Goal: Find specific page/section: Find specific page/section

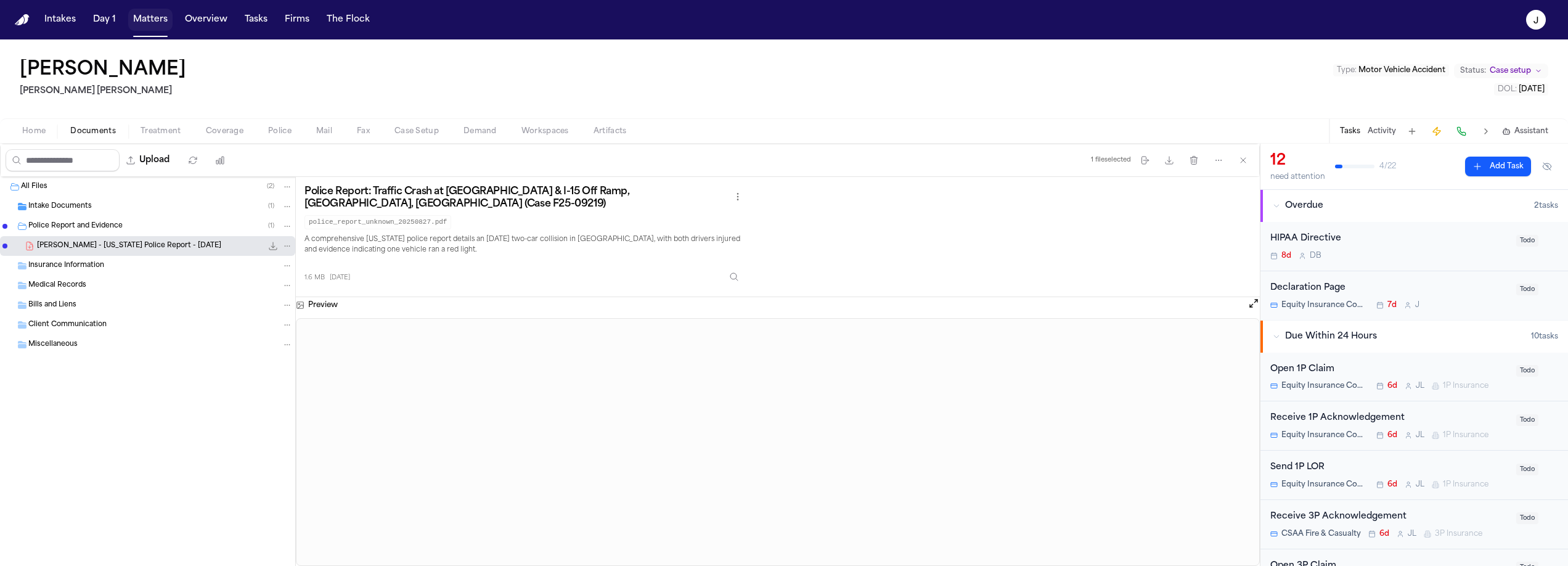
click at [155, 12] on button "Matters" at bounding box center [151, 19] width 45 height 22
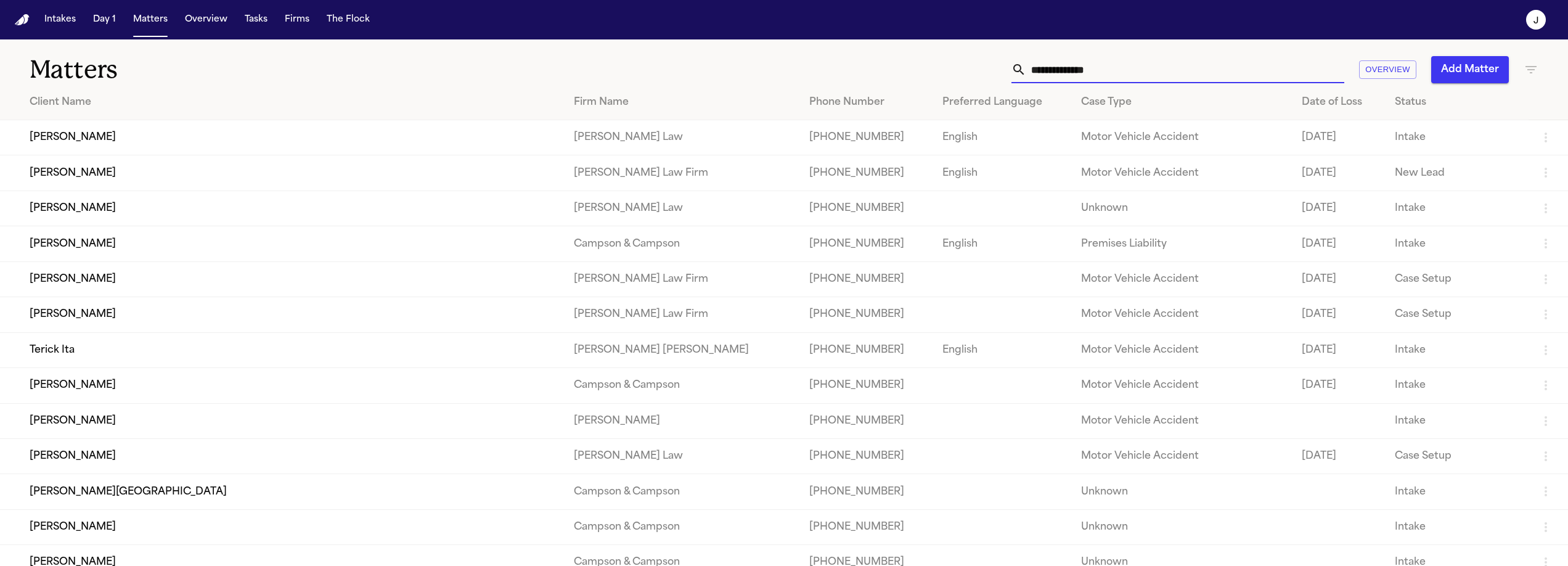
click at [1046, 72] on input "text" at bounding box center [1185, 70] width 318 height 27
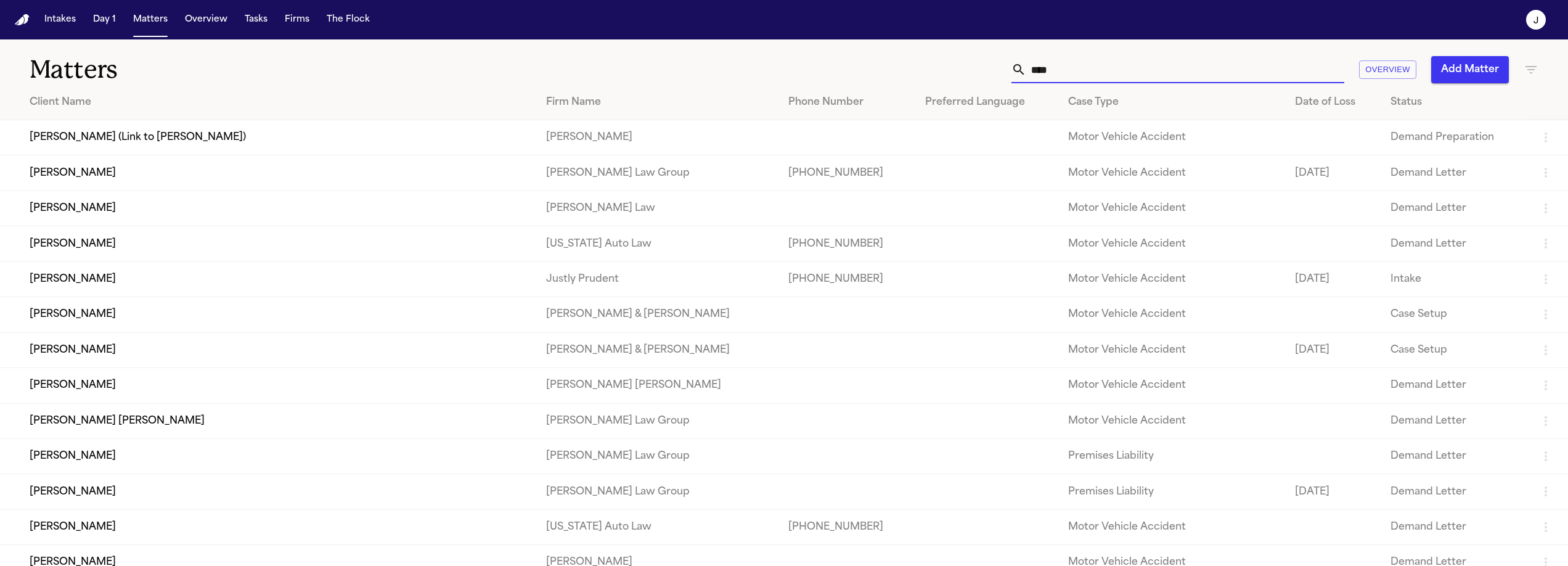
type input "****"
click at [72, 283] on td "[PERSON_NAME]" at bounding box center [267, 279] width 536 height 35
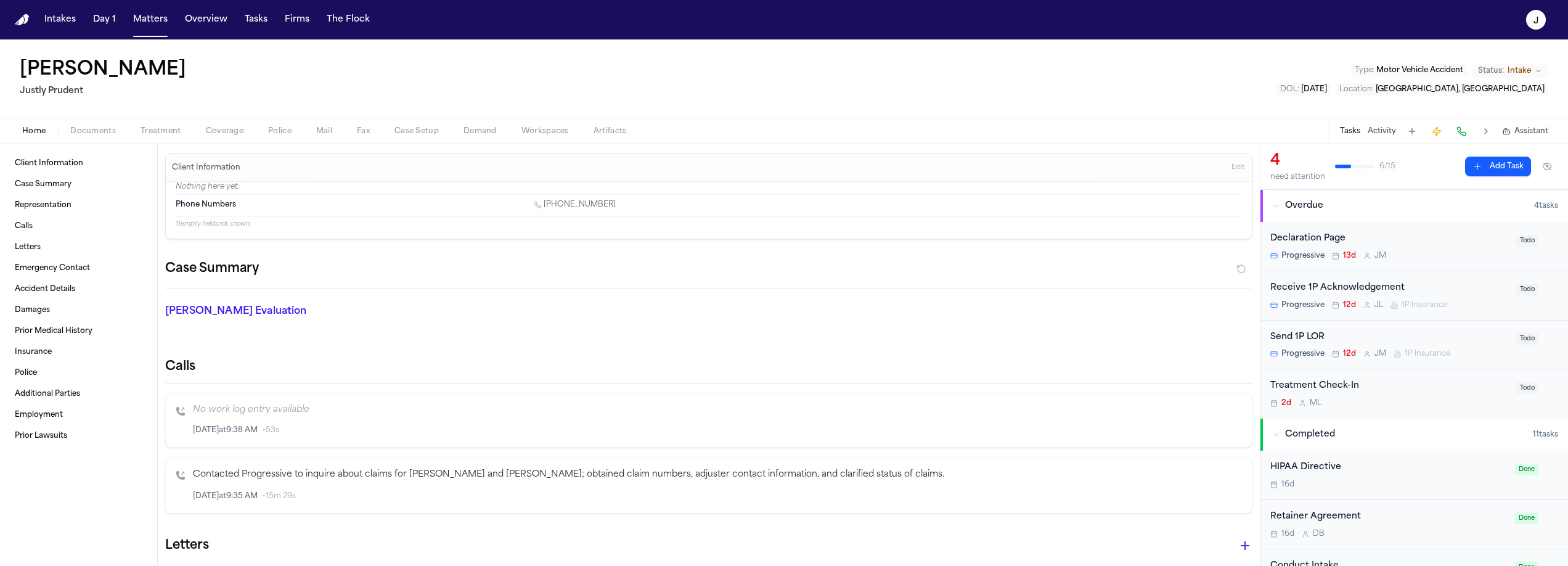
click at [236, 129] on span "Coverage" at bounding box center [225, 131] width 38 height 10
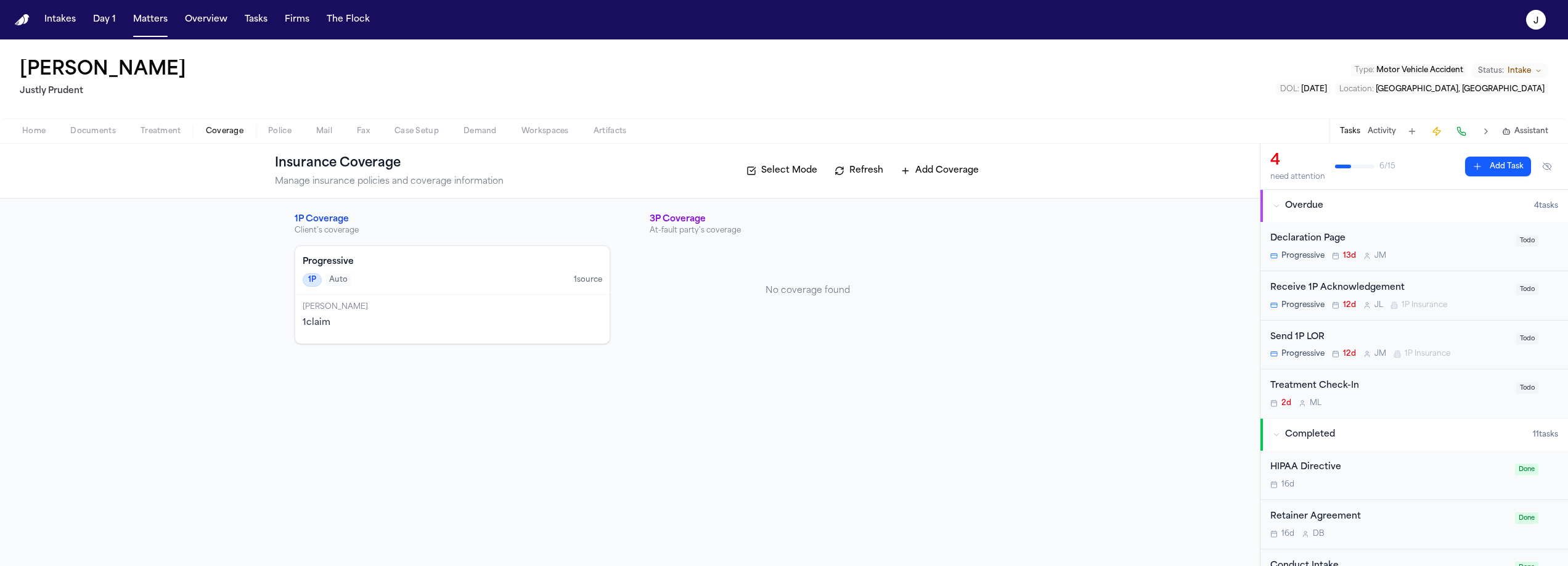
click at [428, 275] on div "1P Auto 1 source" at bounding box center [452, 280] width 300 height 14
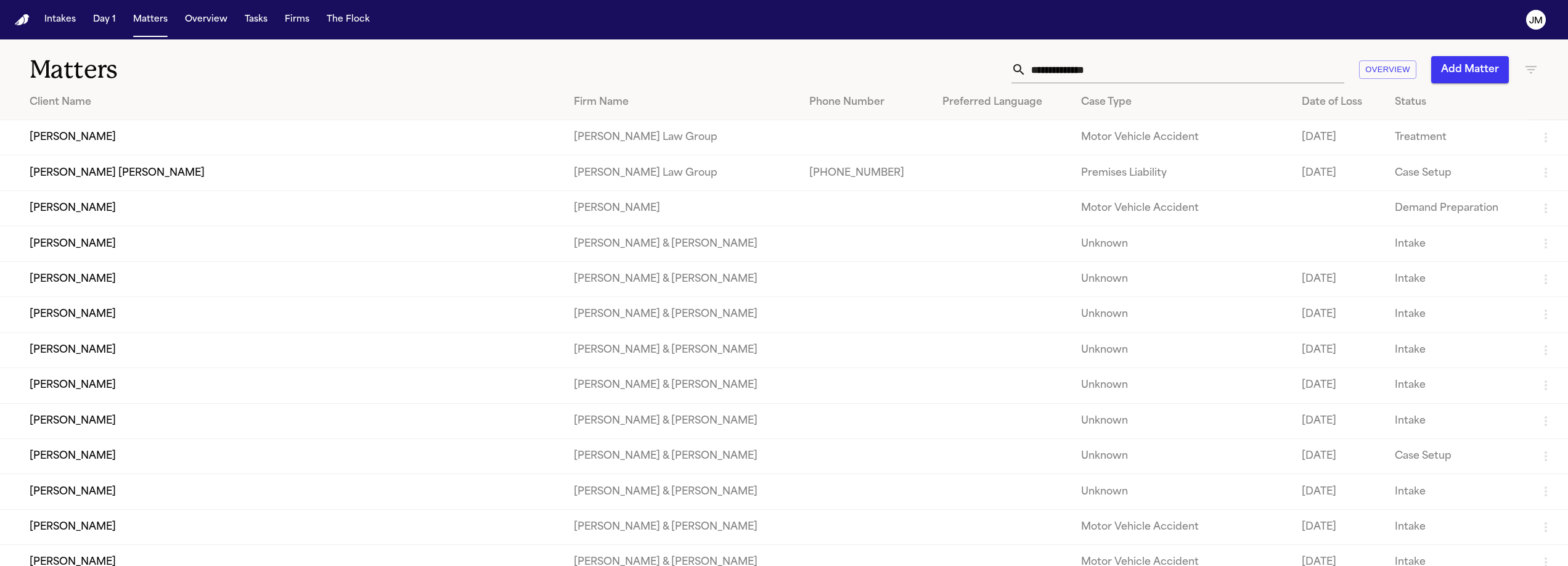
click at [1032, 75] on input "text" at bounding box center [1185, 70] width 318 height 27
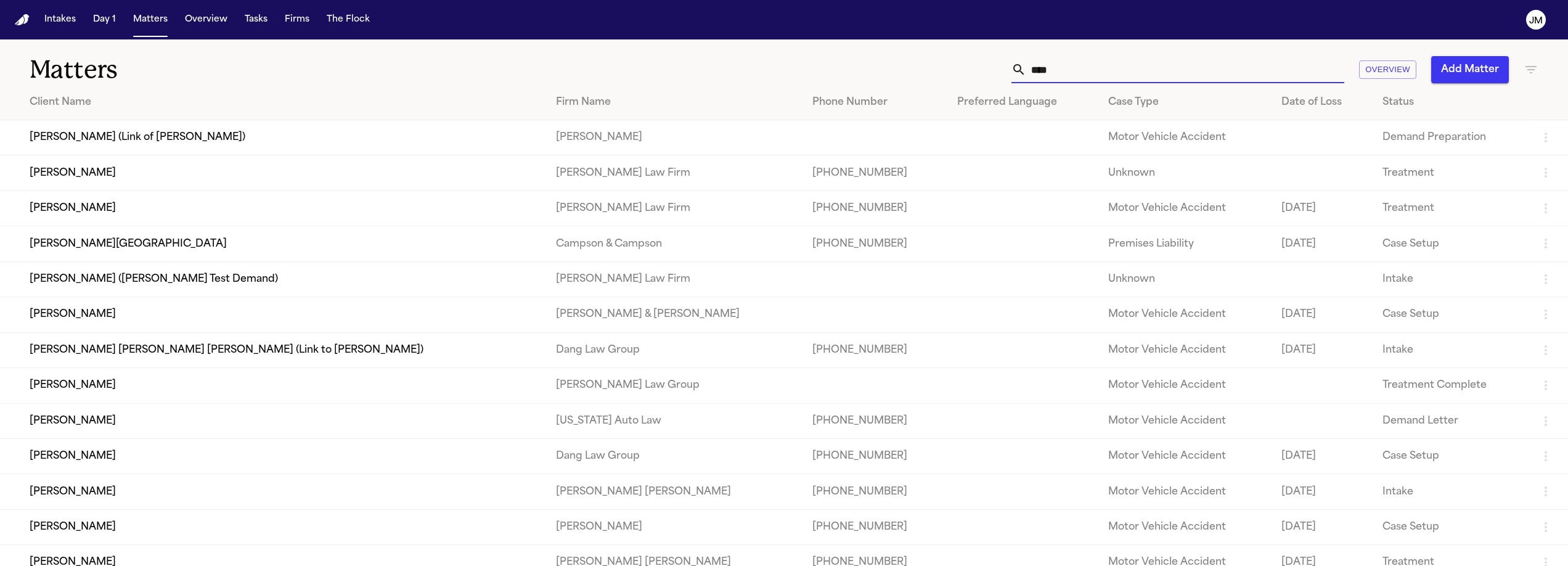
click at [1048, 68] on input "****" at bounding box center [1185, 70] width 318 height 27
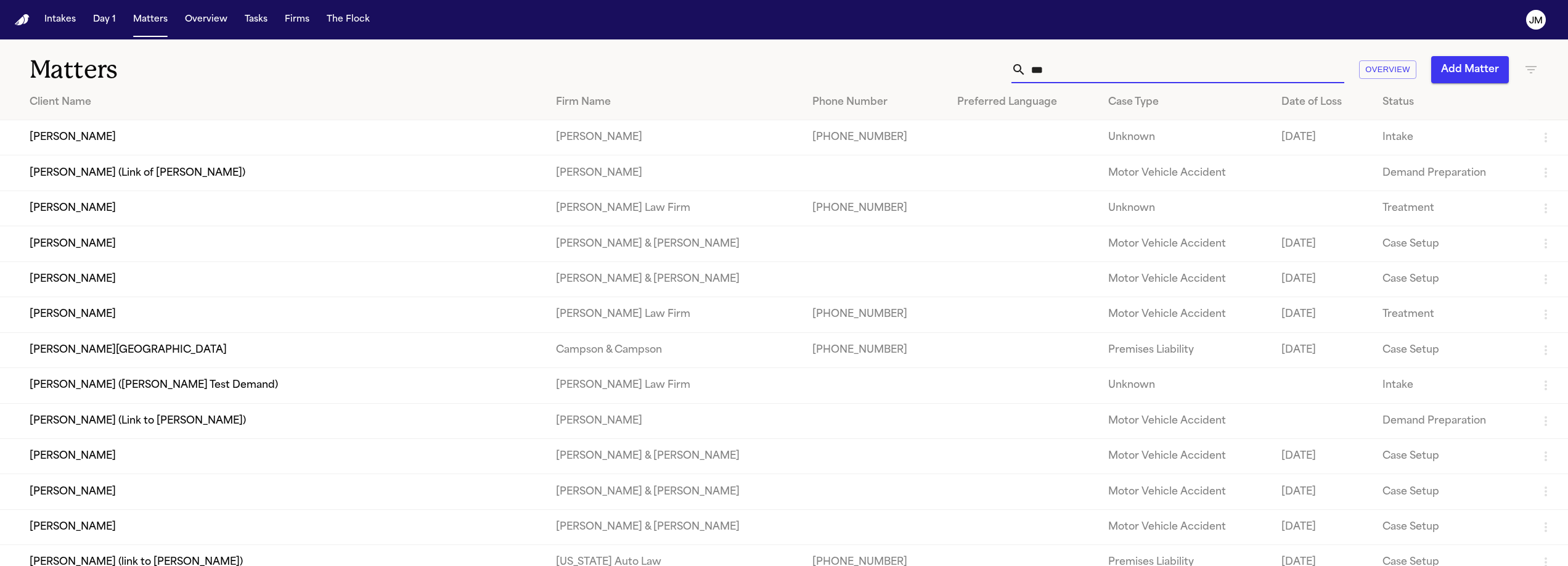
click at [1046, 76] on input "***" at bounding box center [1185, 70] width 318 height 27
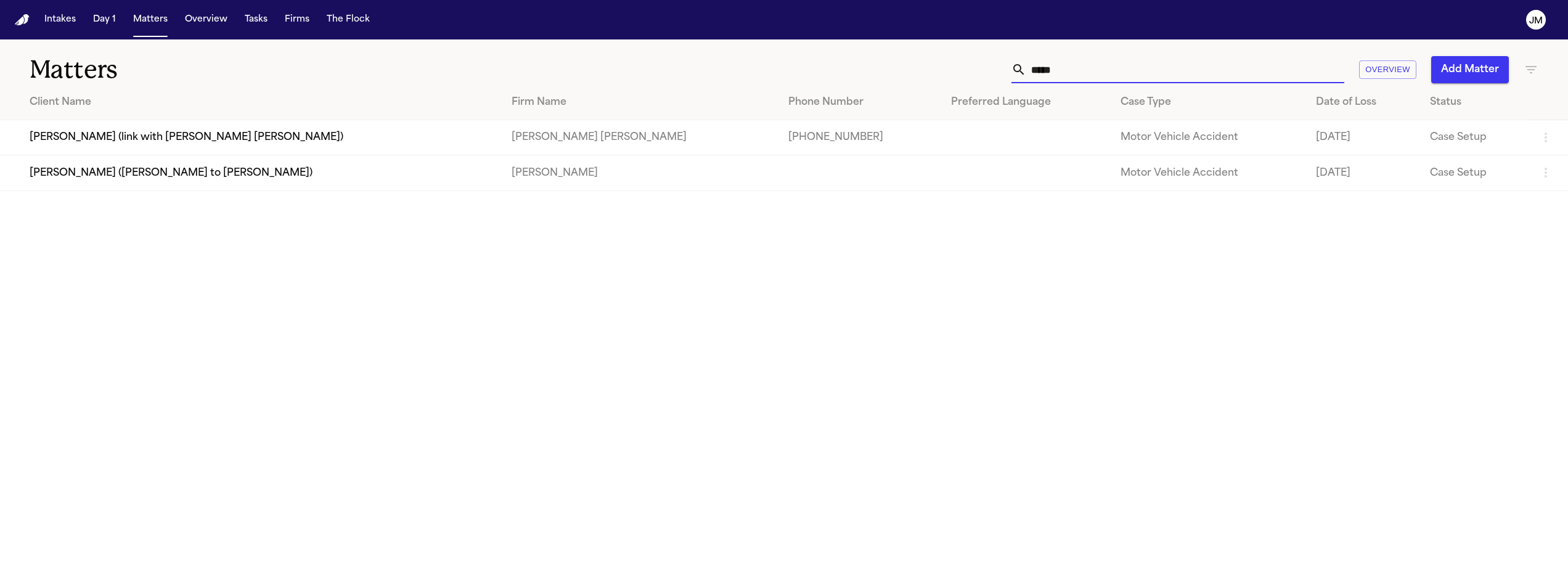
type input "*****"
click at [1054, 78] on input "*****" at bounding box center [1185, 70] width 318 height 27
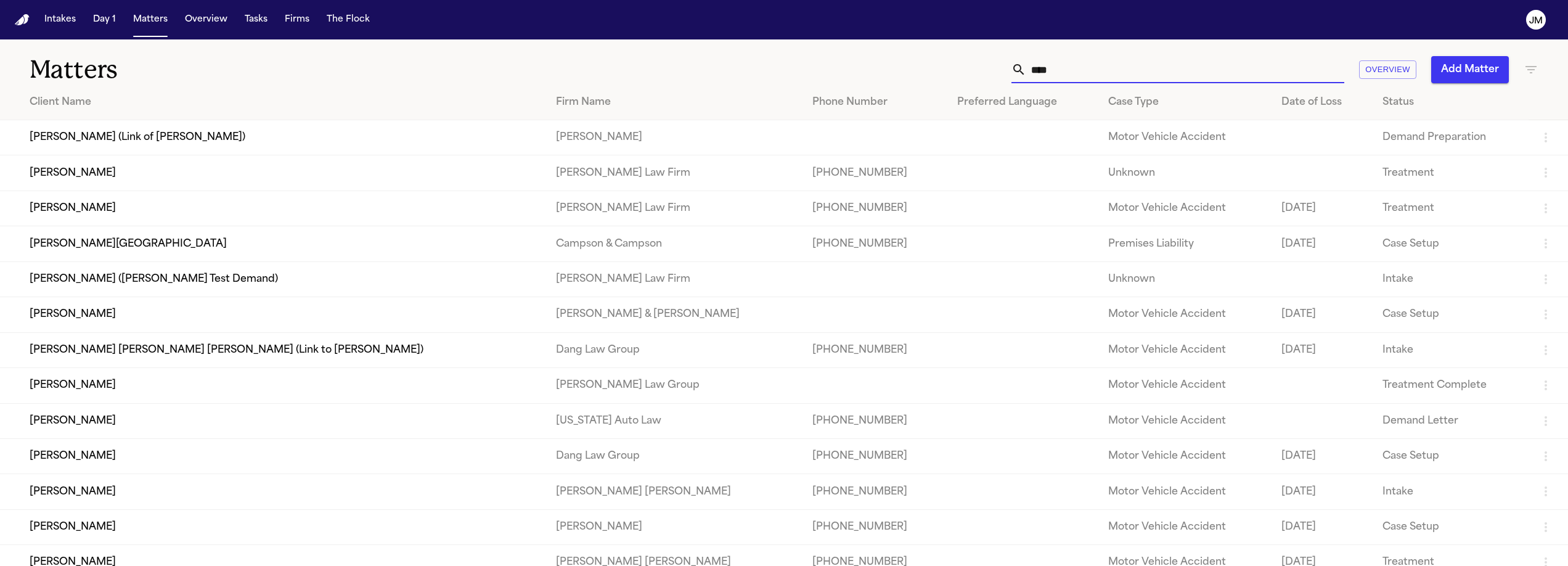
type input "****"
click at [356, 507] on td "[PERSON_NAME]" at bounding box center [272, 491] width 546 height 35
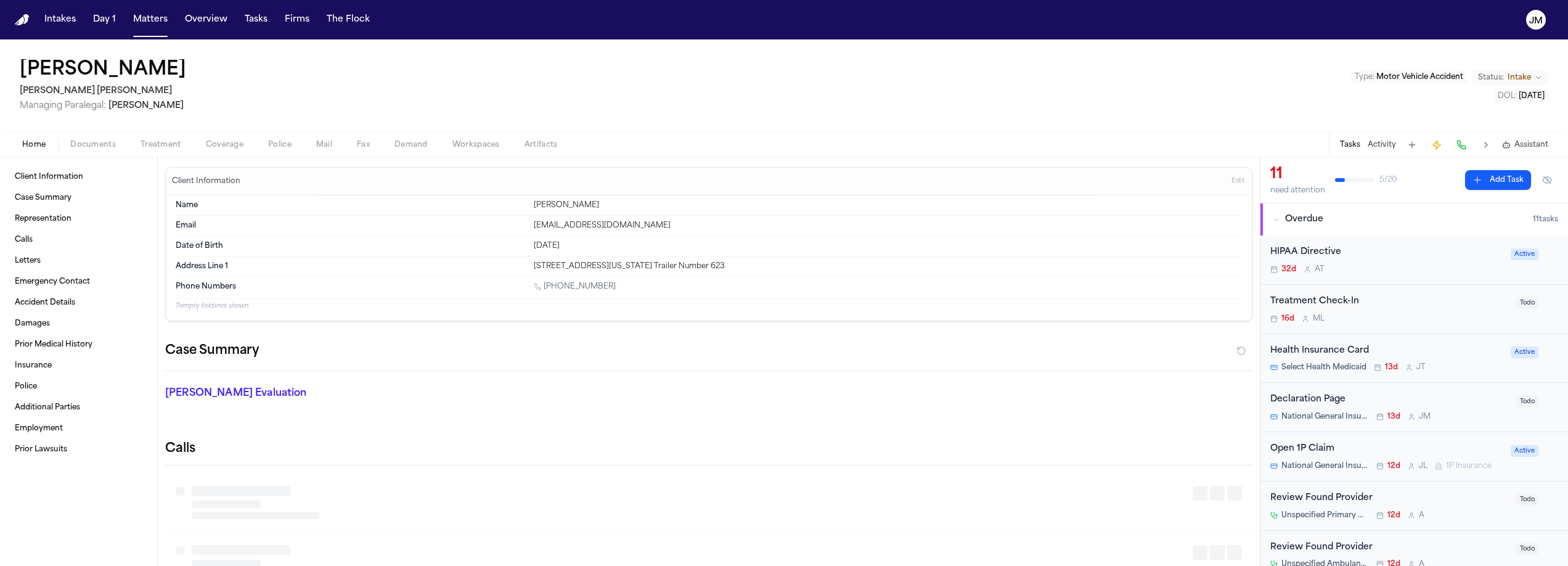
click at [234, 140] on span "Coverage" at bounding box center [225, 145] width 38 height 10
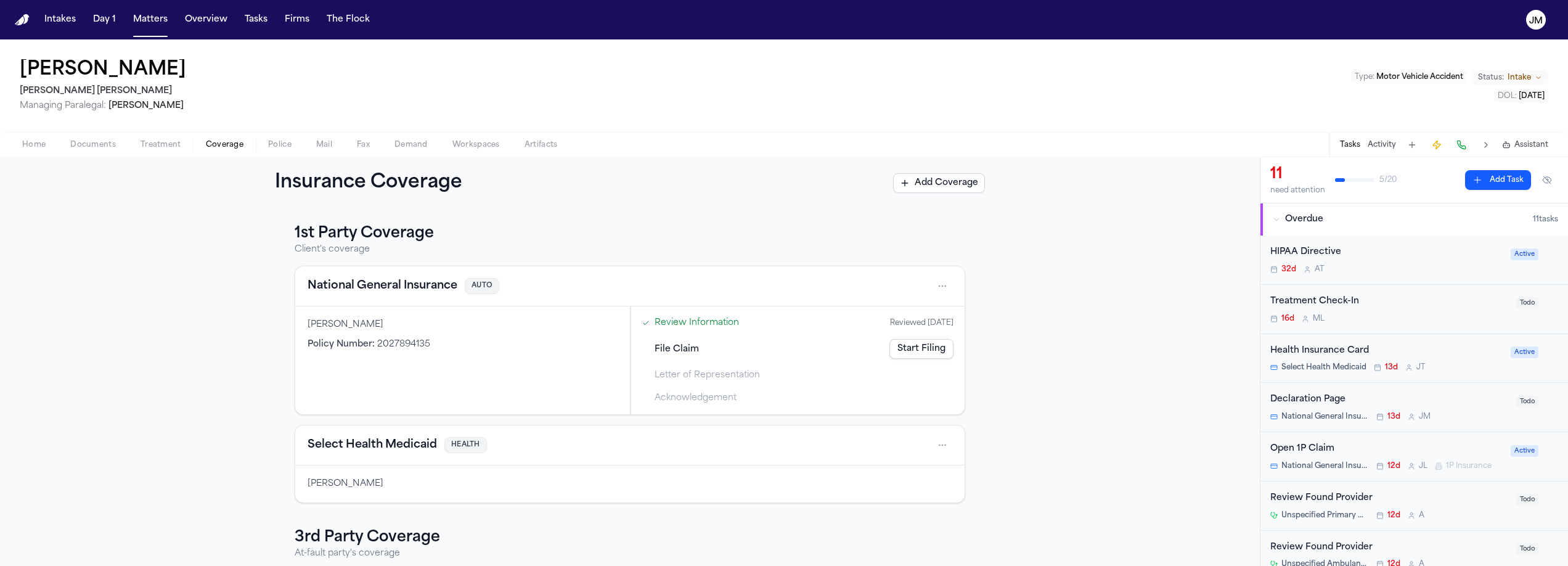
click at [36, 142] on span "Home" at bounding box center [34, 145] width 23 height 10
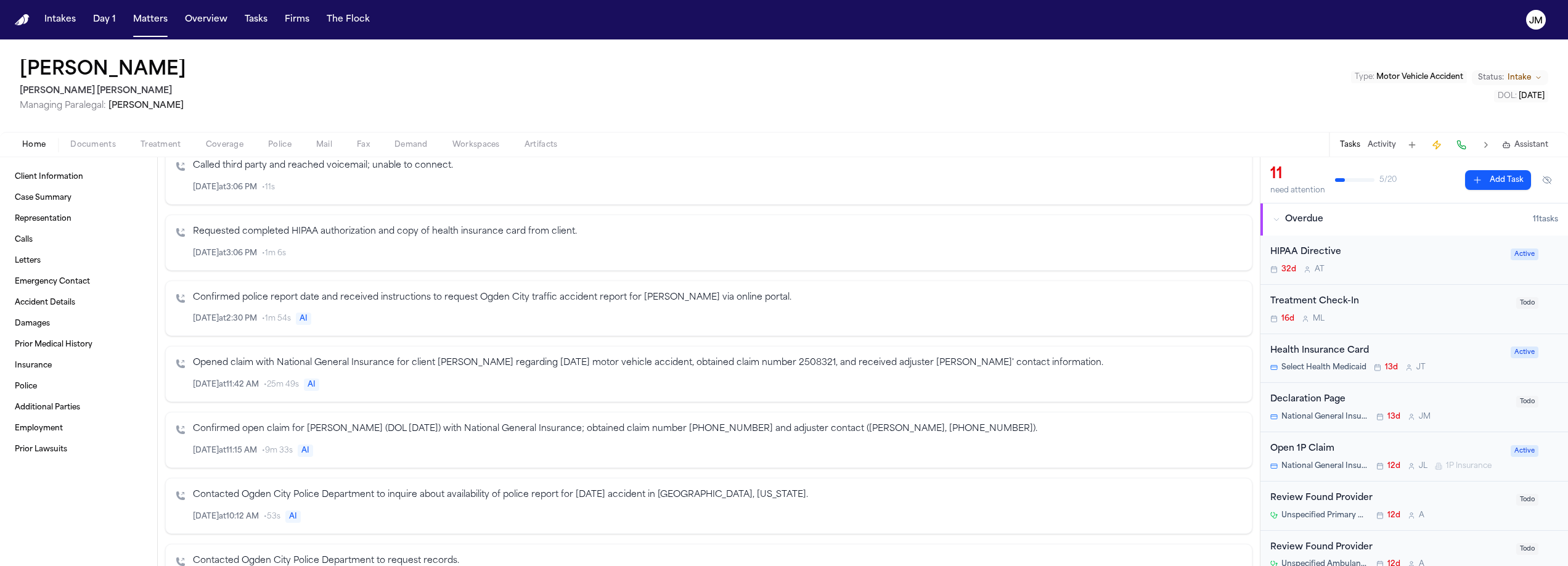
scroll to position [324, 0]
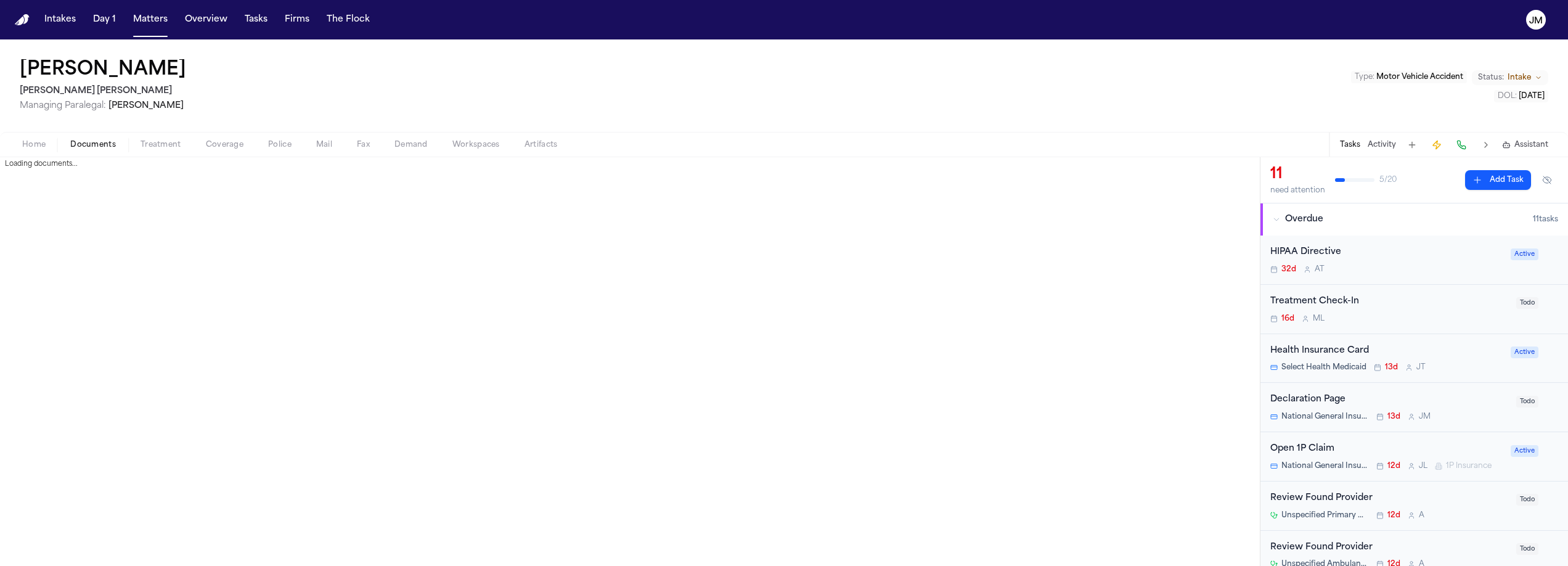
click at [96, 151] on span "button" at bounding box center [93, 151] width 60 height 1
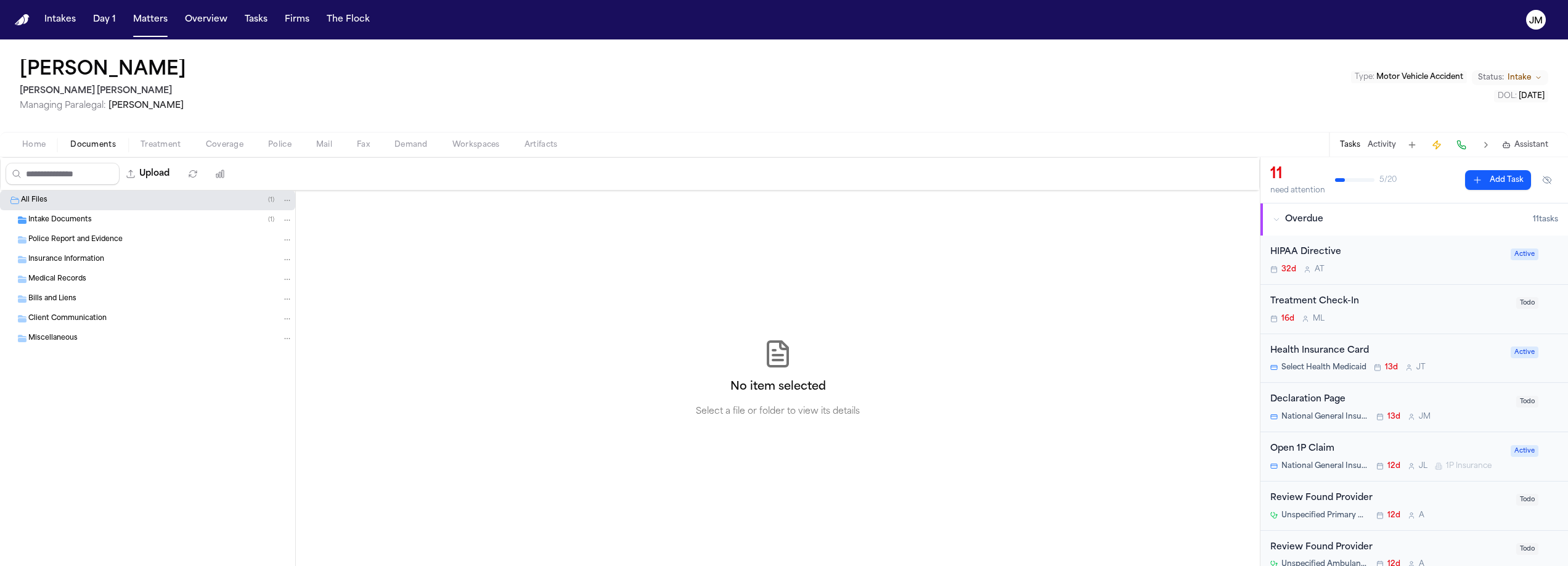
click at [67, 217] on span "Intake Documents" at bounding box center [59, 220] width 63 height 11
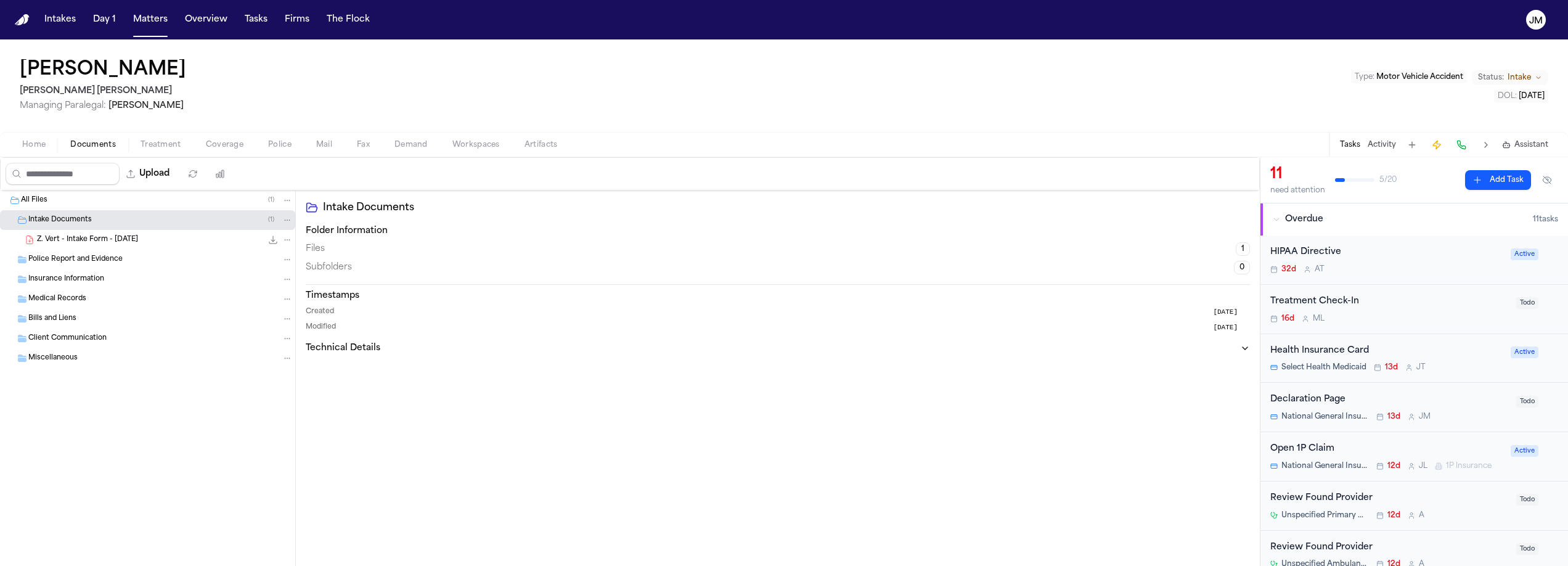
click at [63, 240] on span "Z. Vert - Intake Form - 4.15.25" at bounding box center [88, 239] width 101 height 11
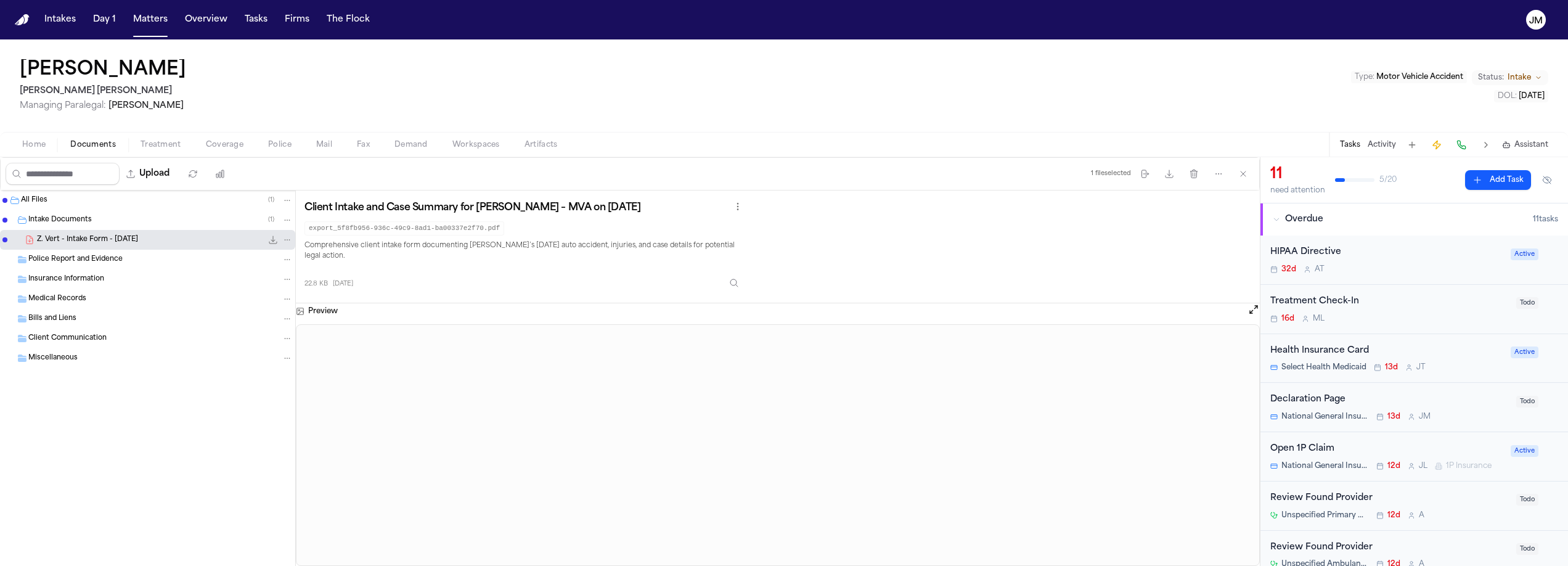
click at [44, 146] on span "Home" at bounding box center [34, 145] width 23 height 10
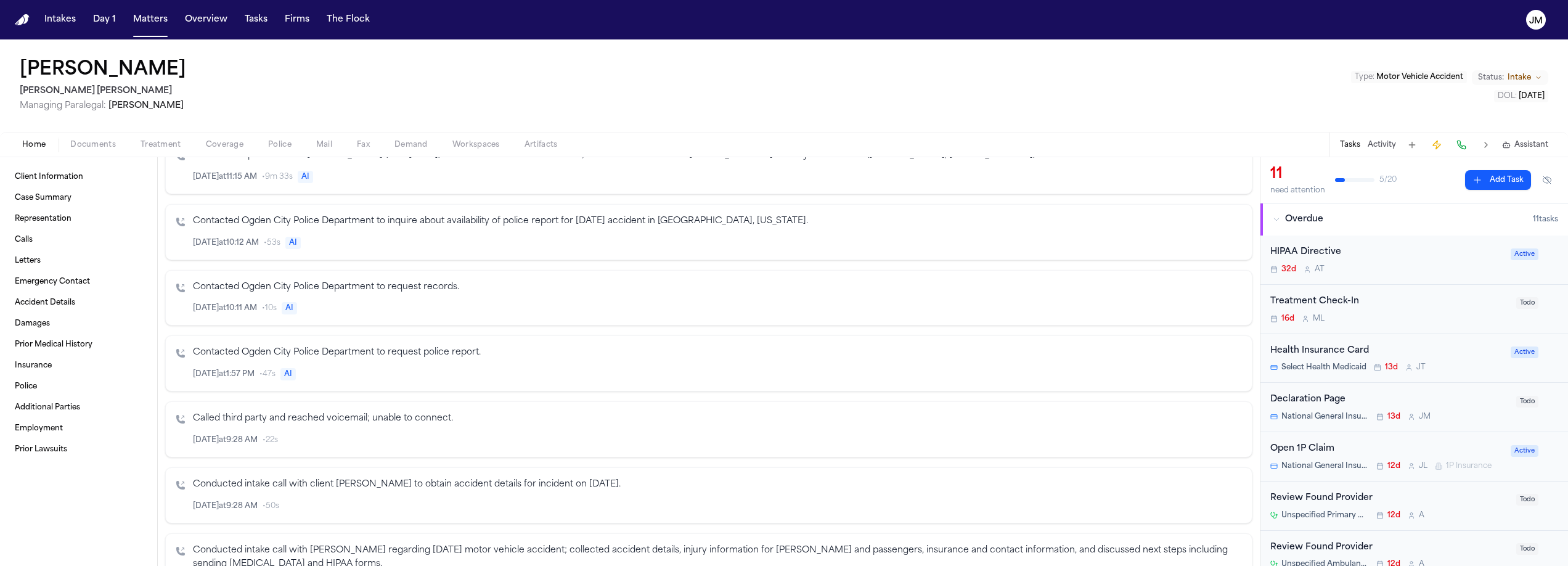
scroll to position [587, 0]
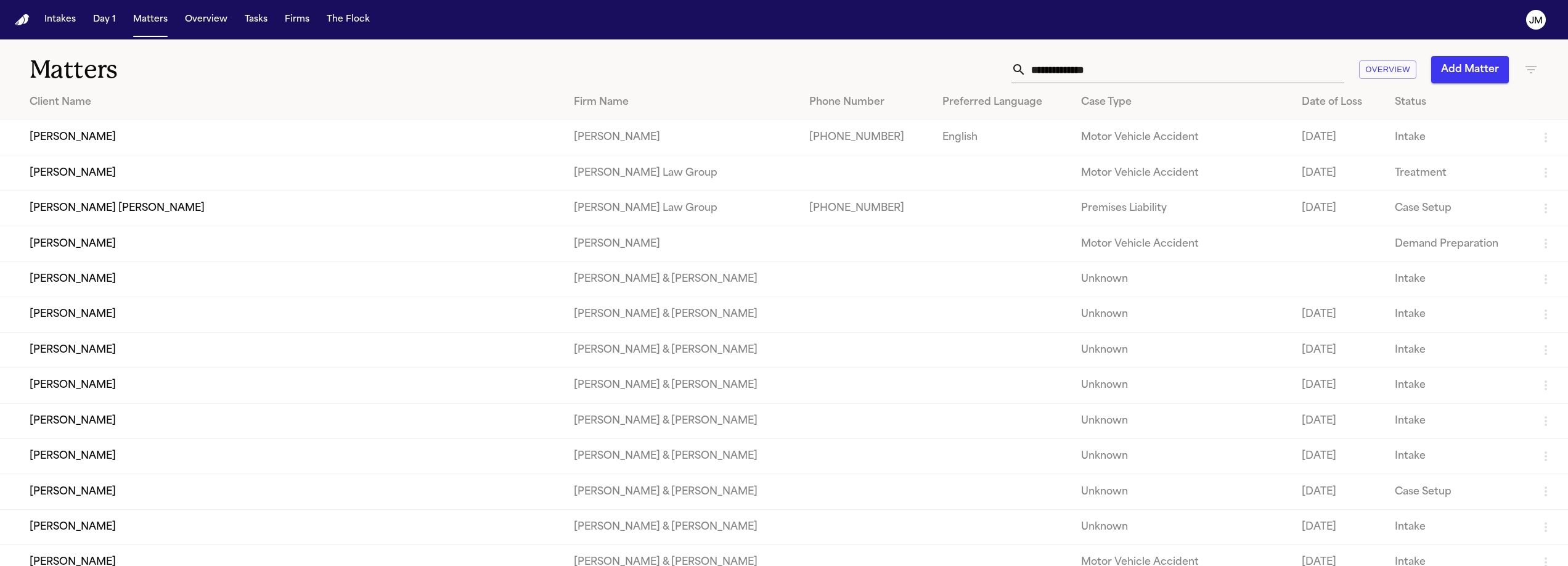
click at [1077, 61] on input "text" at bounding box center [1185, 70] width 318 height 27
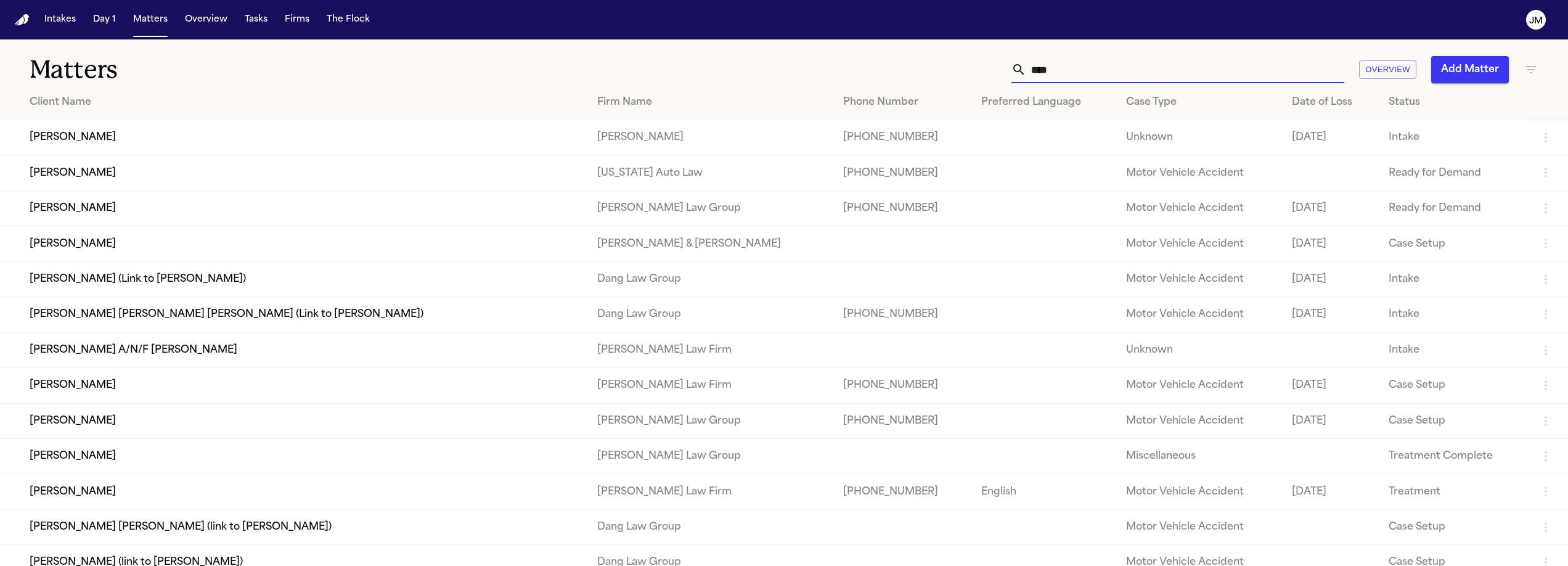
type input "****"
click at [382, 142] on td "Rhodney Rivera" at bounding box center [294, 138] width 588 height 35
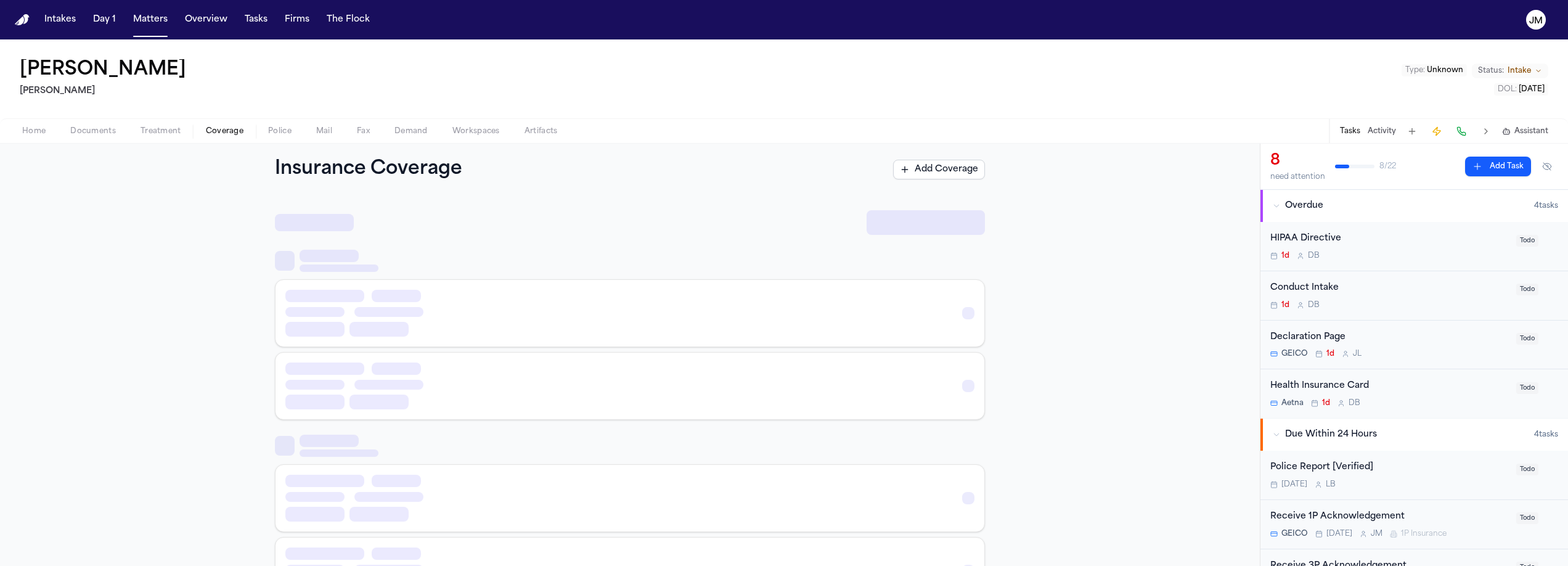
click at [240, 127] on span "Coverage" at bounding box center [225, 131] width 38 height 10
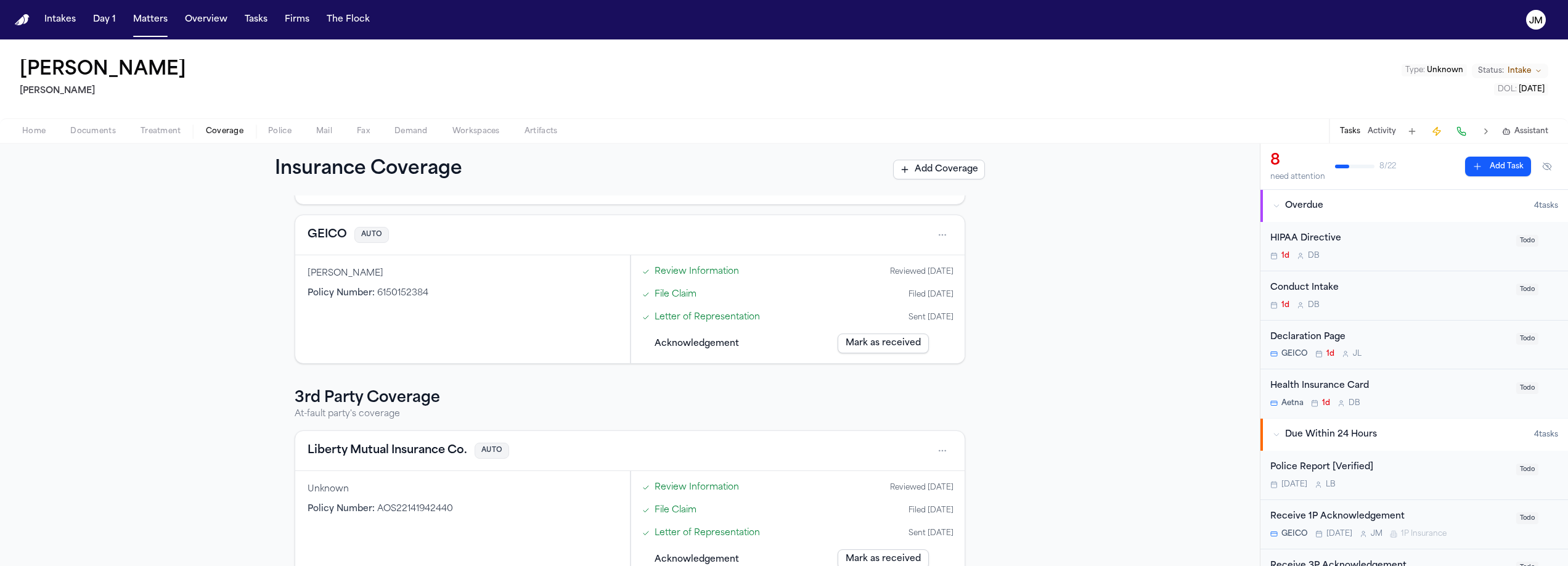
scroll to position [174, 0]
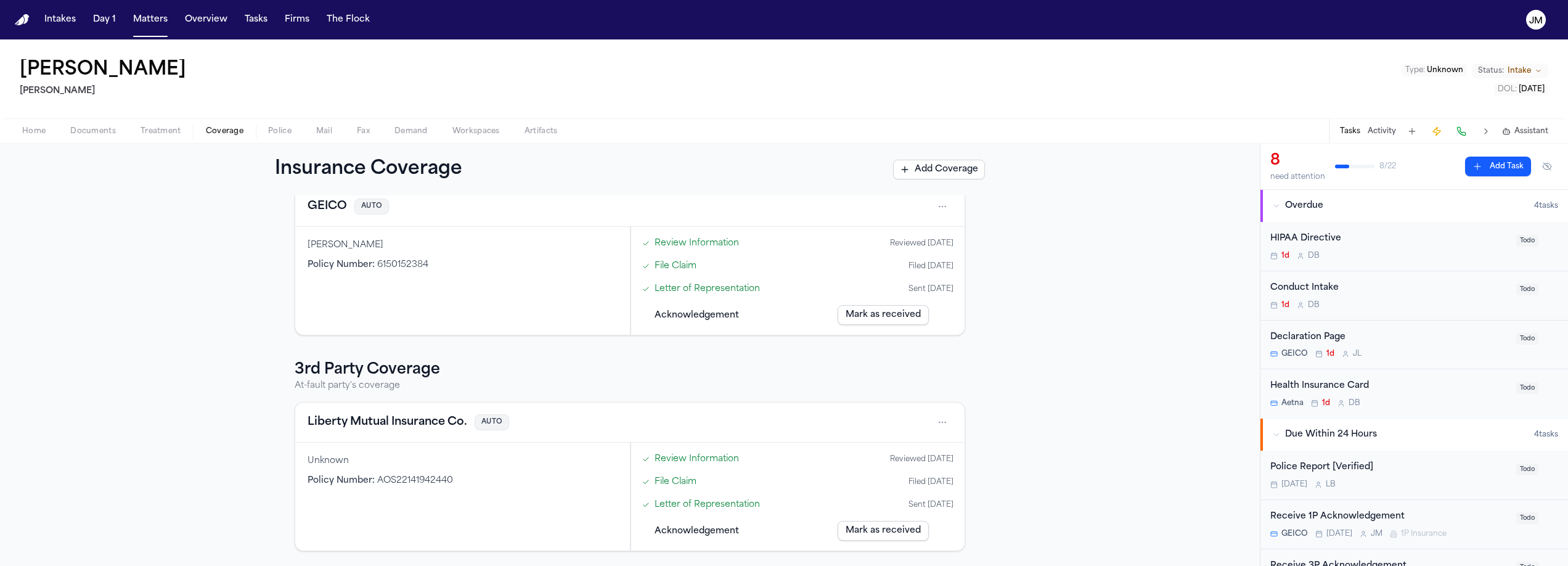
click at [113, 137] on span "button" at bounding box center [93, 137] width 60 height 1
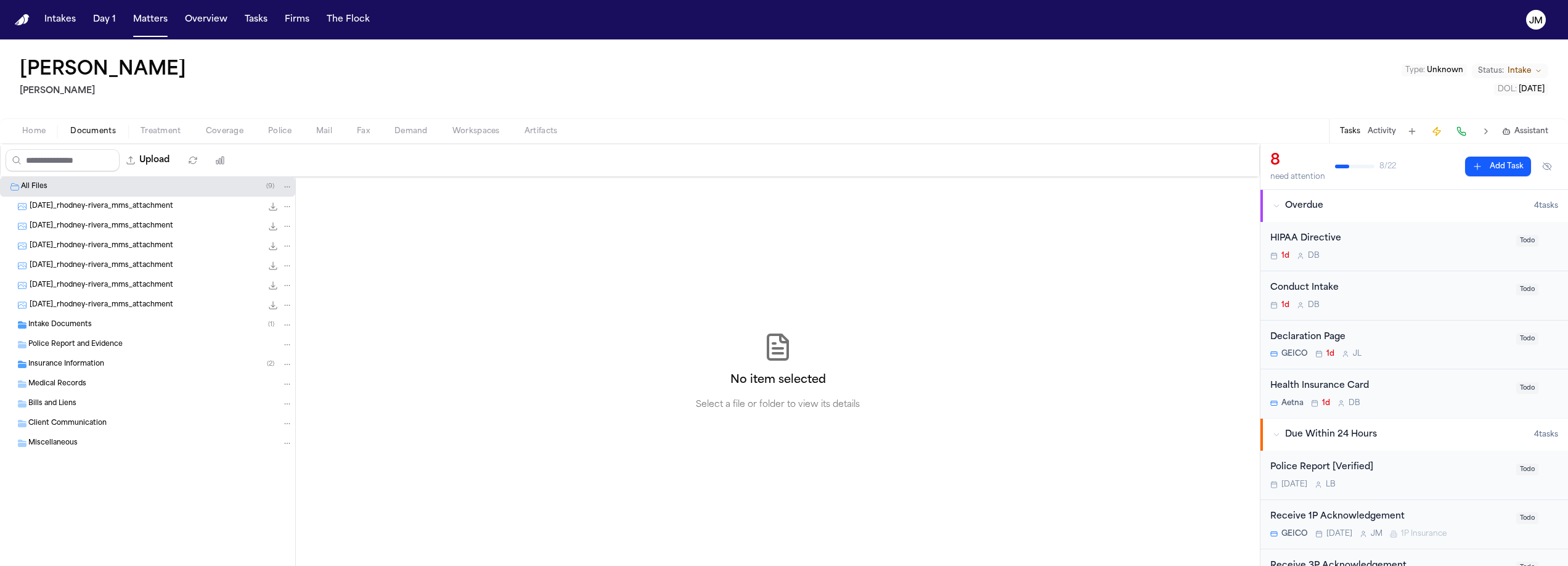
click at [53, 365] on span "Insurance Information" at bounding box center [66, 364] width 76 height 11
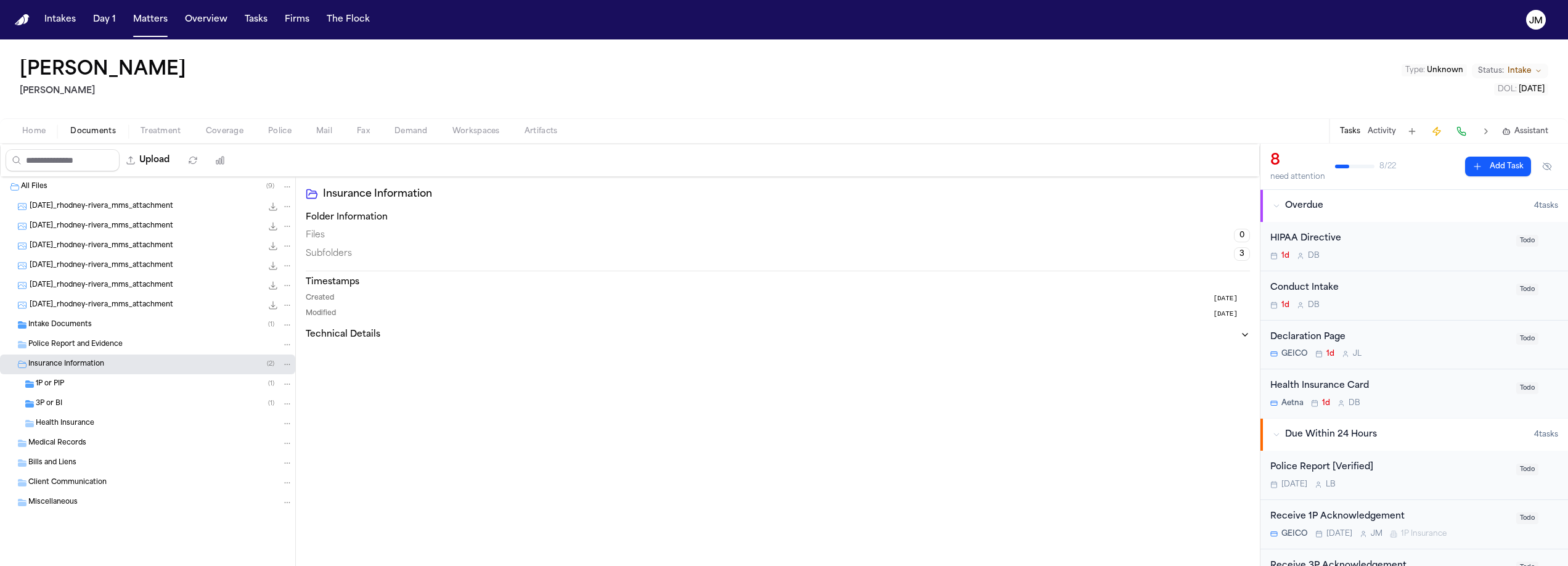
click at [57, 381] on span "1P or PIP" at bounding box center [50, 384] width 28 height 11
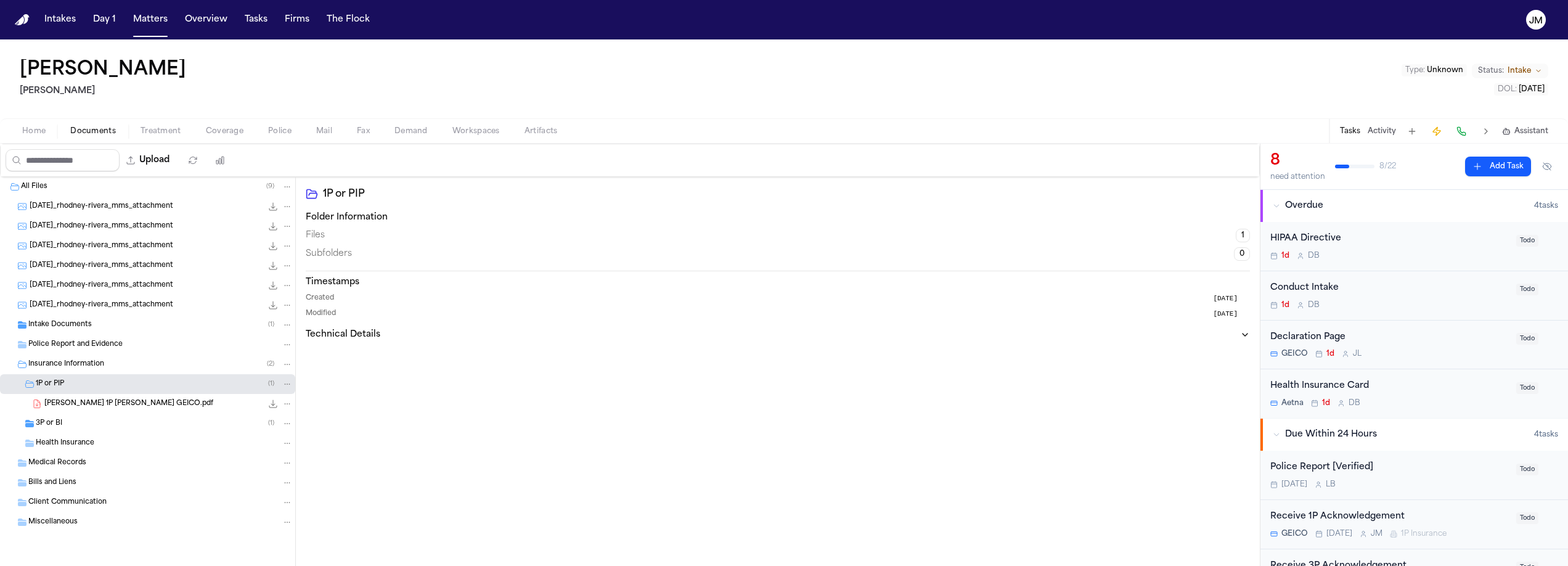
click at [59, 420] on span "3P or BI" at bounding box center [49, 423] width 26 height 11
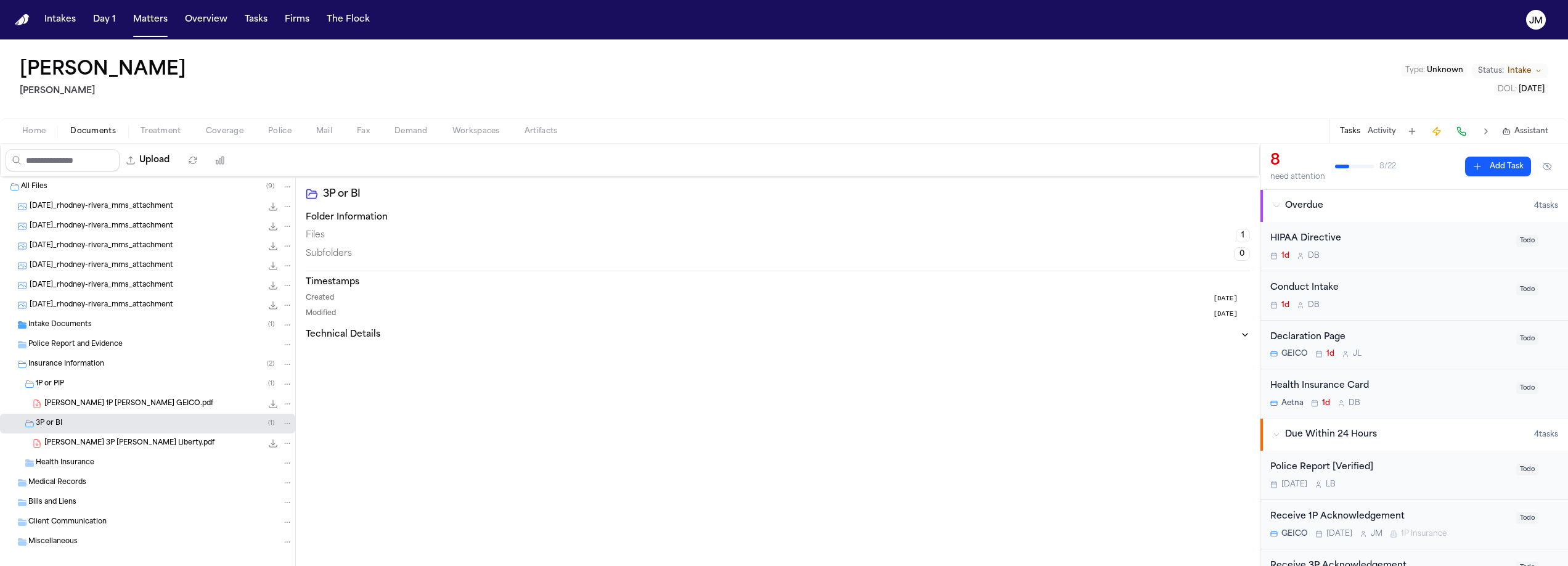
click at [78, 441] on span "R. Rivera 3P LOR Liberty.pdf" at bounding box center [129, 443] width 170 height 11
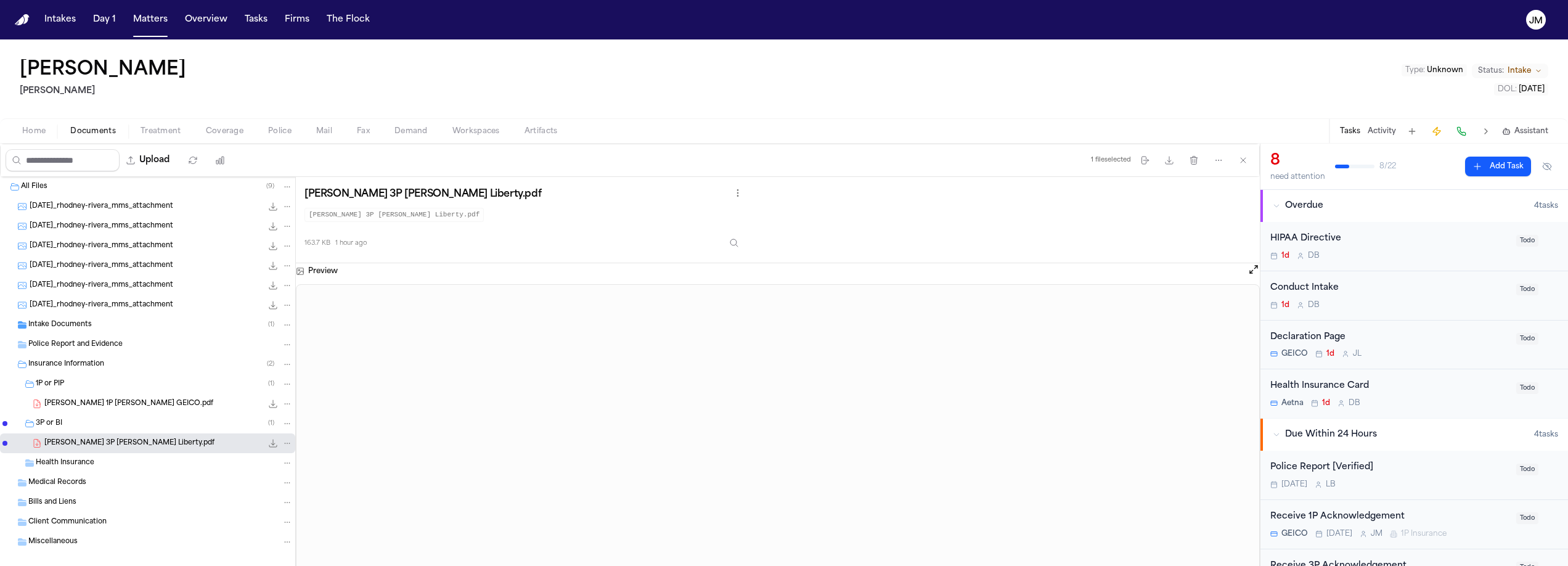
click at [30, 127] on span "Home" at bounding box center [34, 131] width 23 height 10
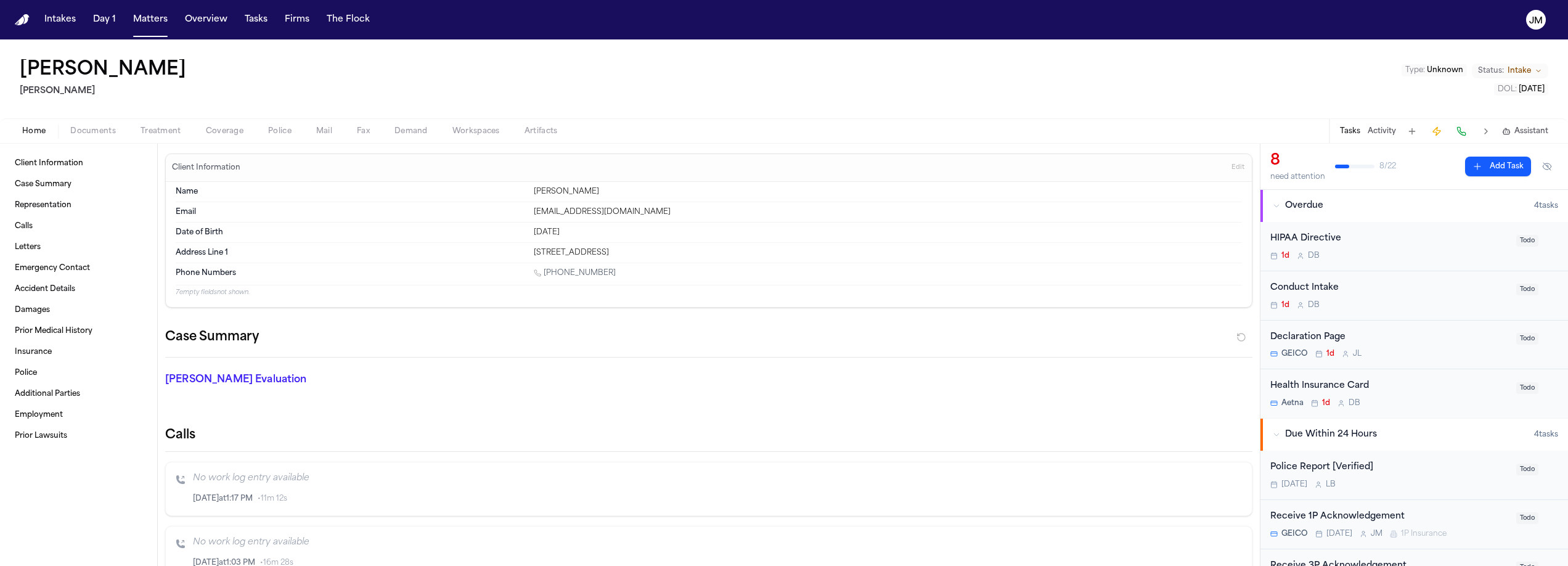
click at [95, 127] on span "Documents" at bounding box center [92, 131] width 46 height 10
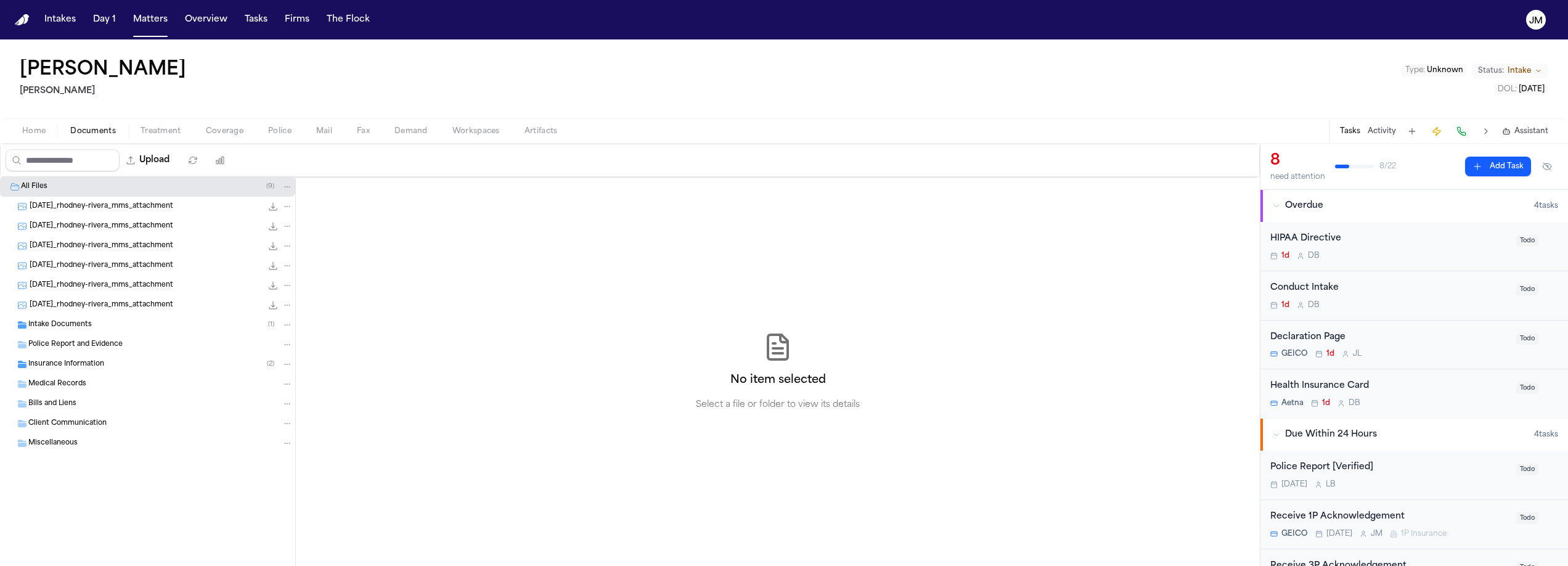
click at [62, 327] on span "Intake Documents" at bounding box center [59, 325] width 63 height 11
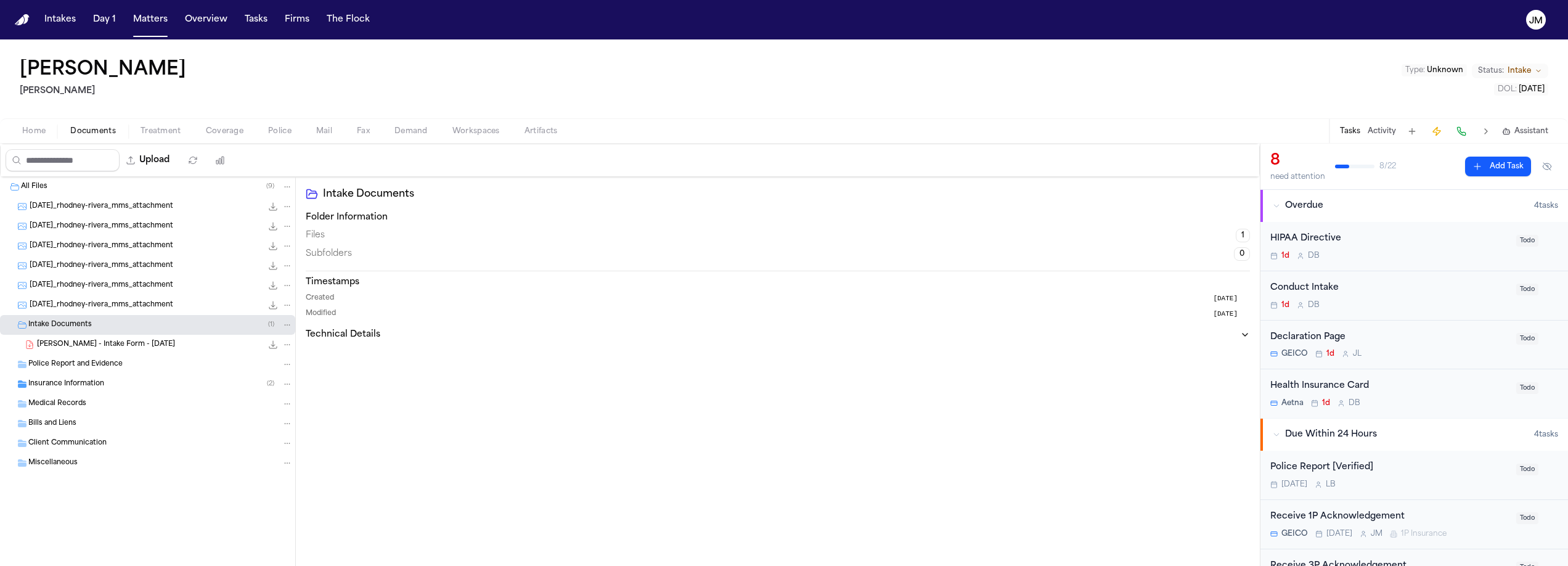
click at [73, 382] on span "Insurance Information" at bounding box center [66, 384] width 76 height 11
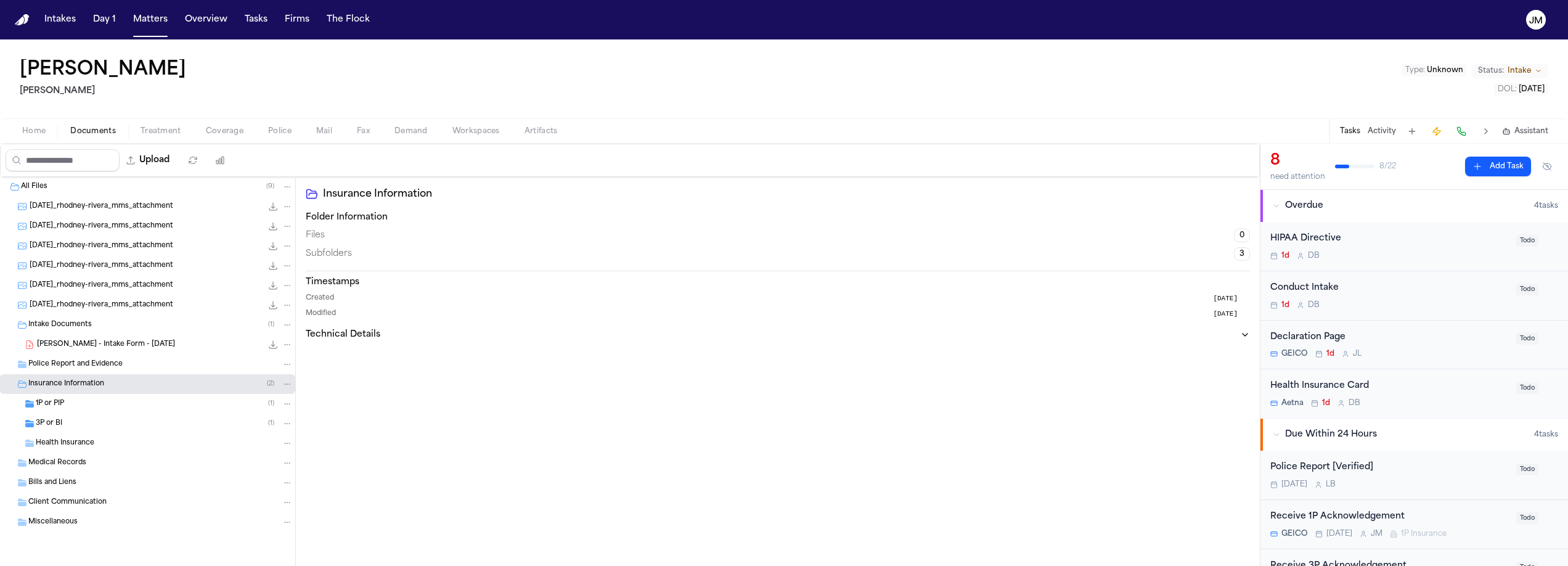
click at [78, 407] on div "1P or PIP ( 1 )" at bounding box center [164, 403] width 257 height 11
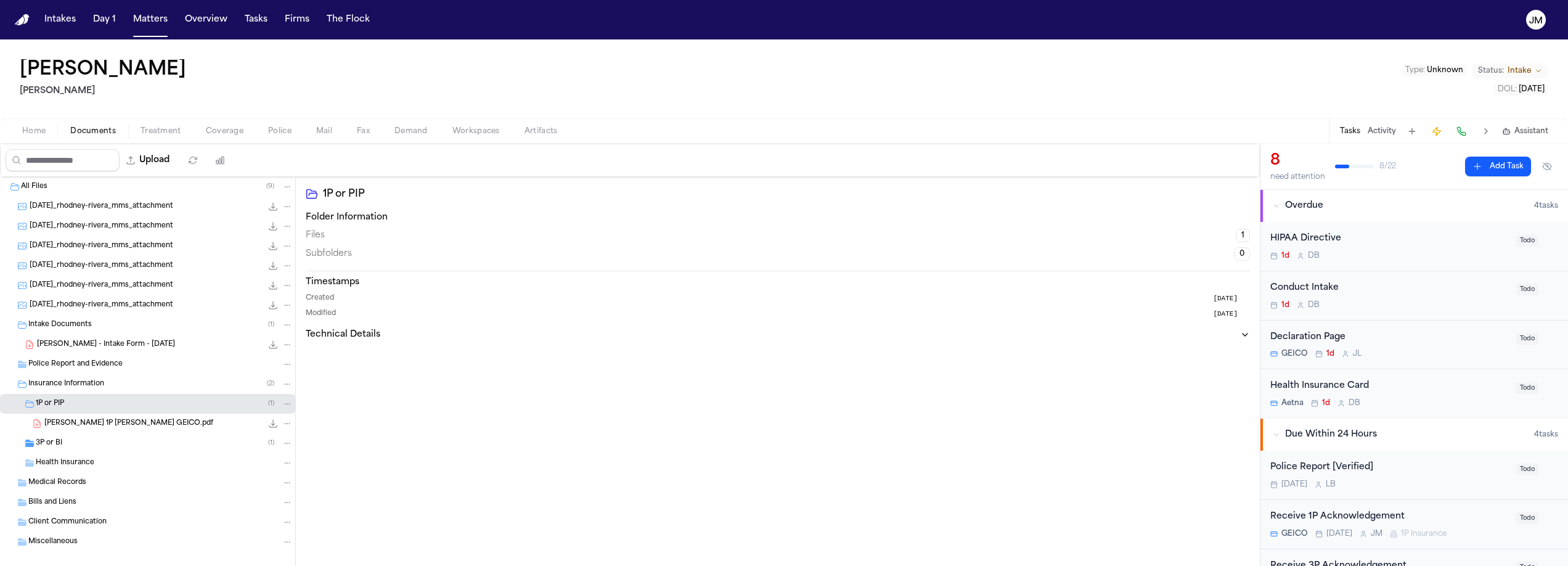
click at [79, 448] on div "3P or BI ( 1 )" at bounding box center [164, 442] width 257 height 11
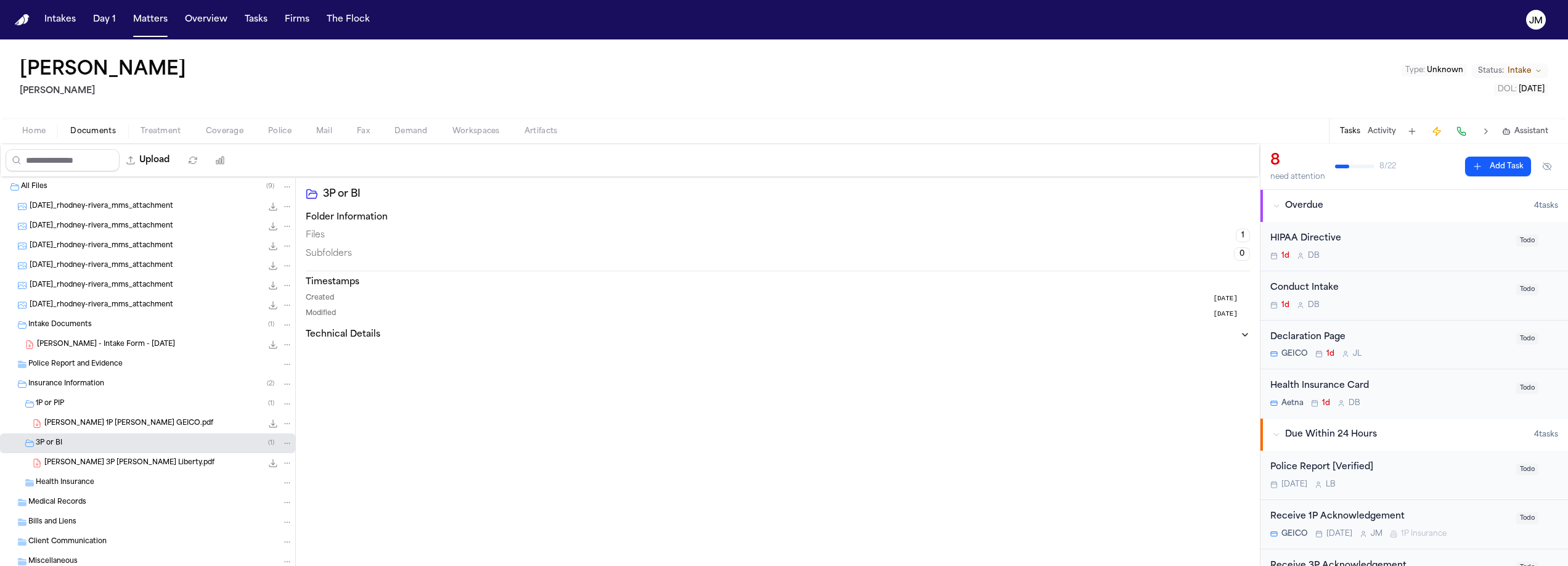
click at [134, 204] on span "2025-09-02_rhodney-rivera_mms_attachment" at bounding box center [101, 206] width 144 height 11
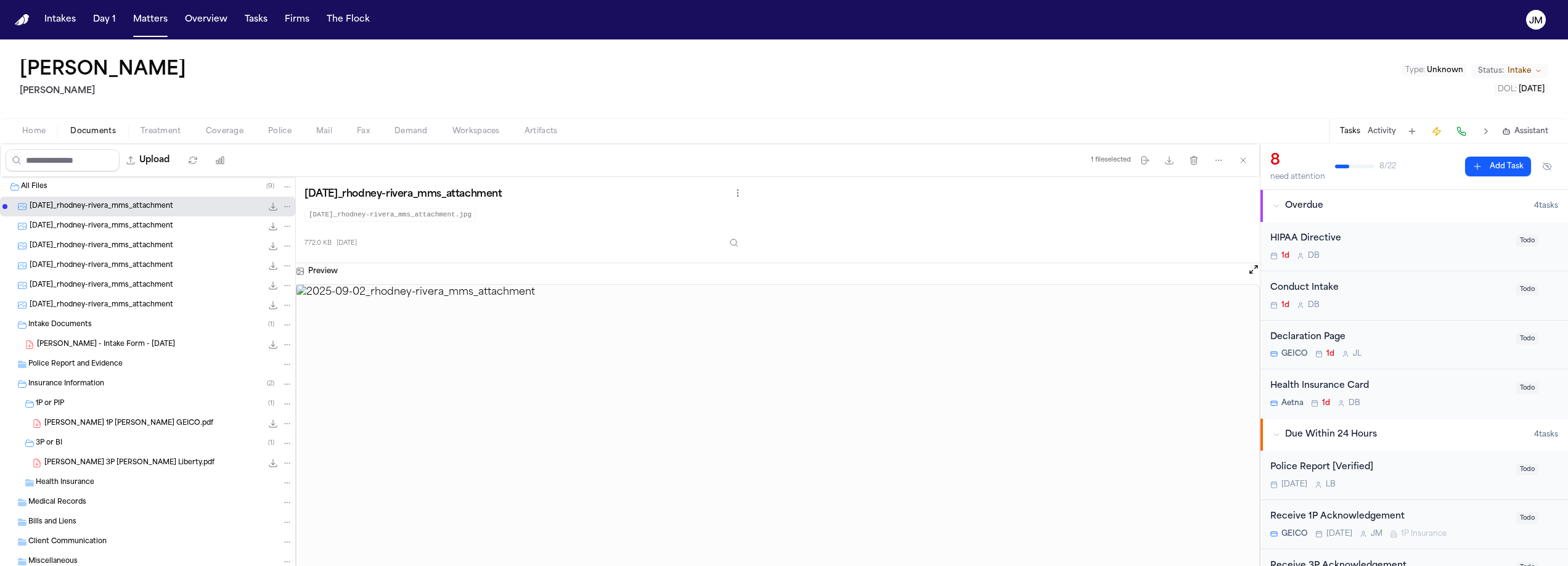
click at [146, 230] on span "2025-09-02_rhodney-rivera_mms_attachment" at bounding box center [101, 226] width 144 height 11
click at [147, 247] on span "2025-09-02_rhodney-rivera_mms_attachment" at bounding box center [101, 246] width 144 height 11
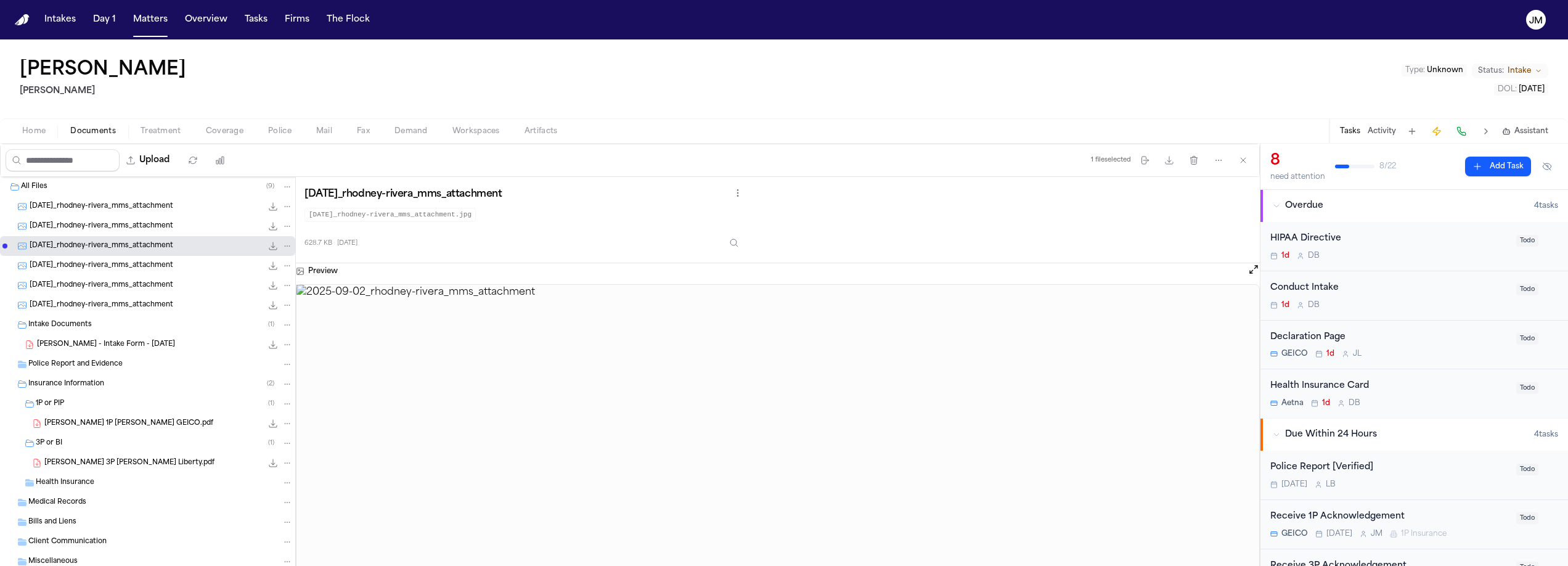
click at [141, 269] on span "2025-09-02_rhodney-rivera_mms_attachment" at bounding box center [101, 265] width 144 height 11
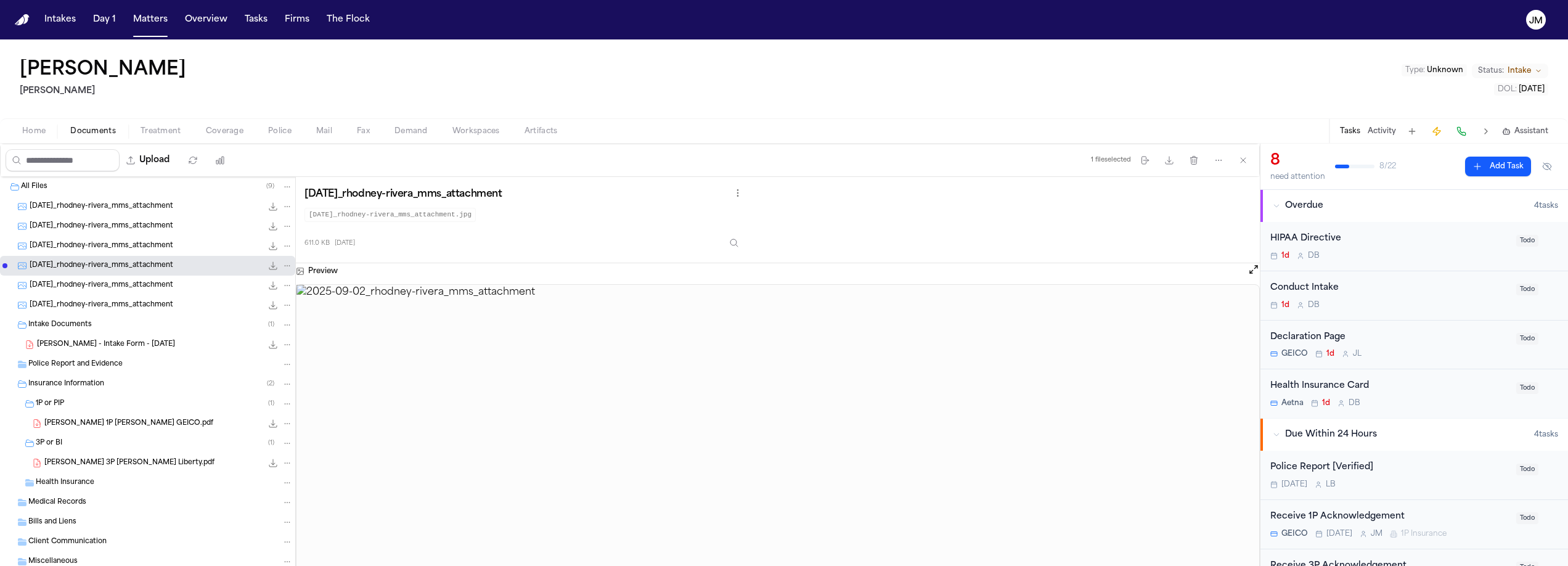
click at [142, 281] on span "2025-09-02_rhodney-rivera_mms_attachment" at bounding box center [101, 285] width 144 height 11
click at [141, 303] on span "2025-09-02_rhodney-rivera_mms_attachment" at bounding box center [101, 305] width 144 height 11
